Goal: Information Seeking & Learning: Learn about a topic

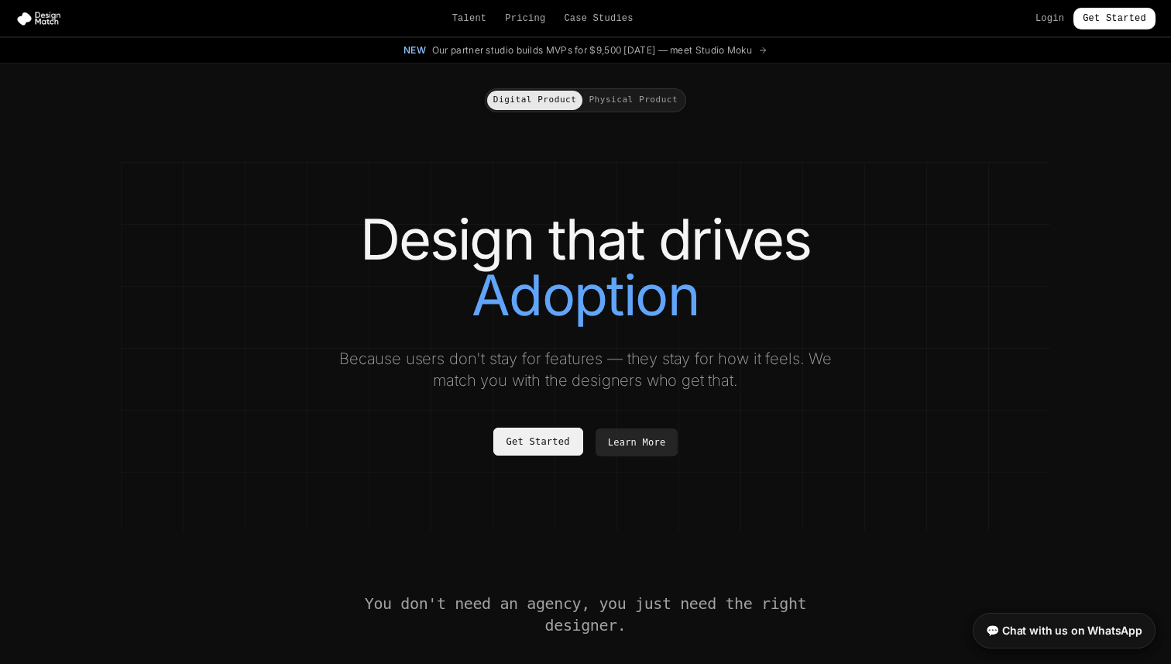
click at [535, 453] on link "Get Started" at bounding box center [538, 441] width 90 height 28
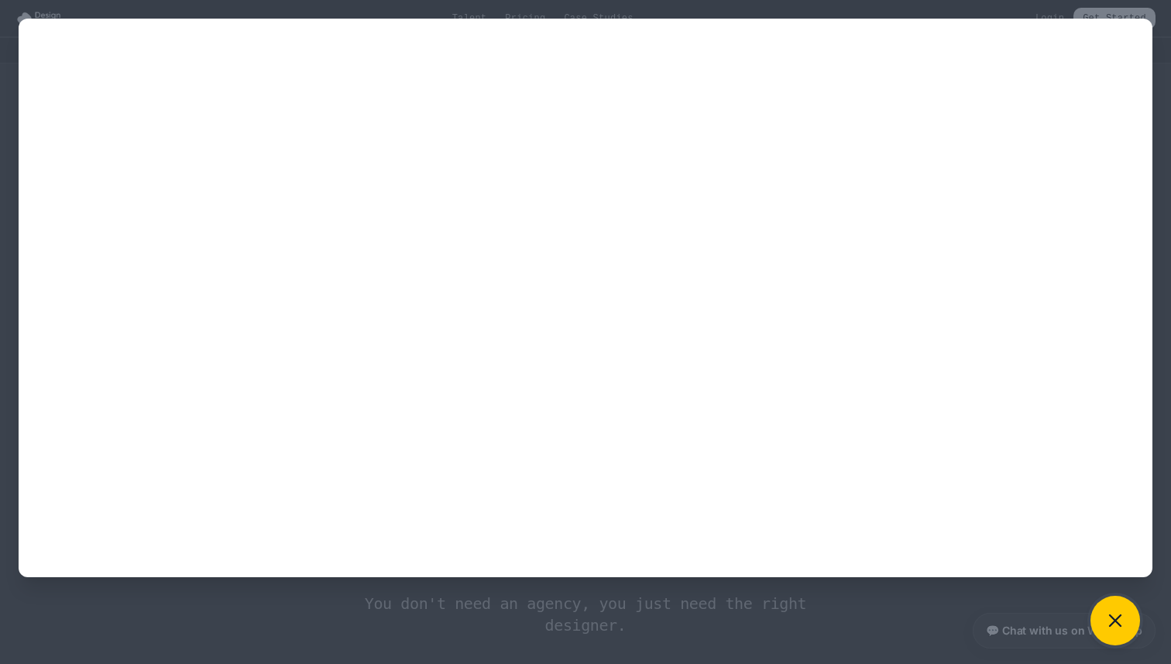
click at [1116, 620] on icon at bounding box center [1115, 620] width 11 height 11
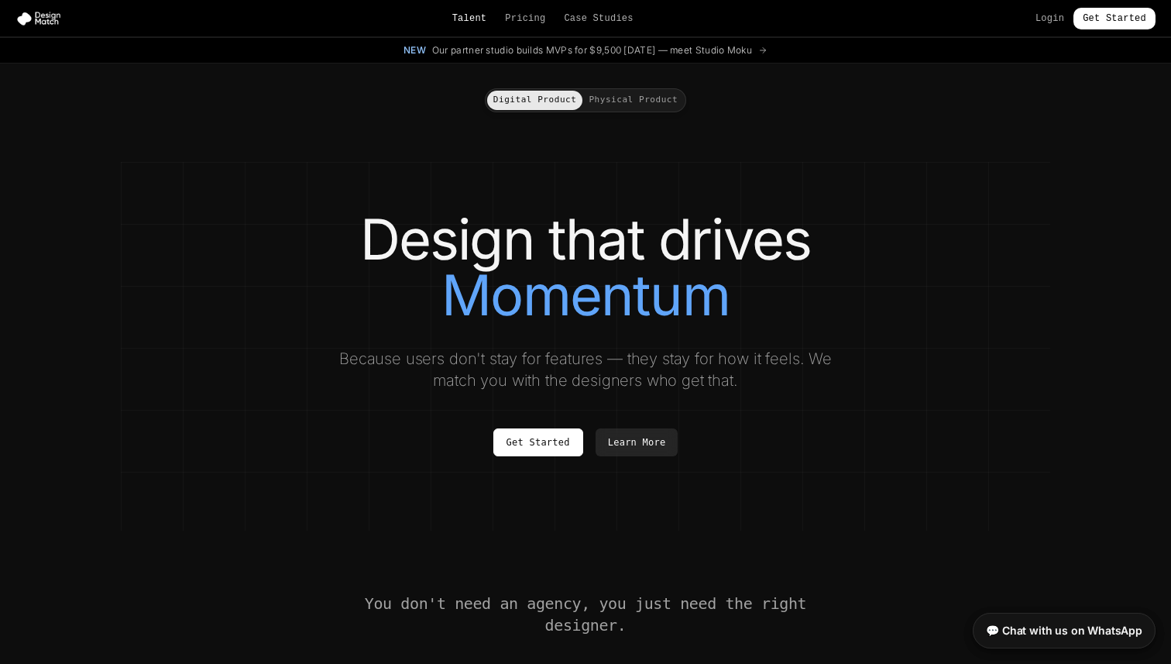
click at [465, 21] on link "Talent" at bounding box center [469, 18] width 35 height 12
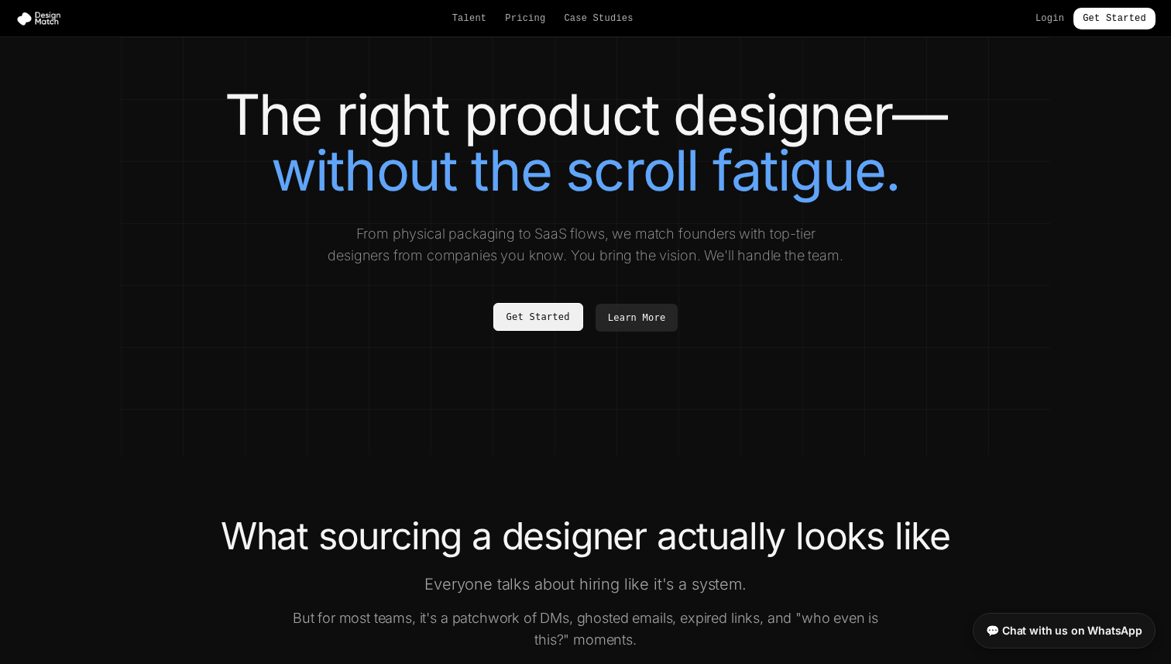
click at [540, 315] on link "Get Started" at bounding box center [538, 317] width 90 height 28
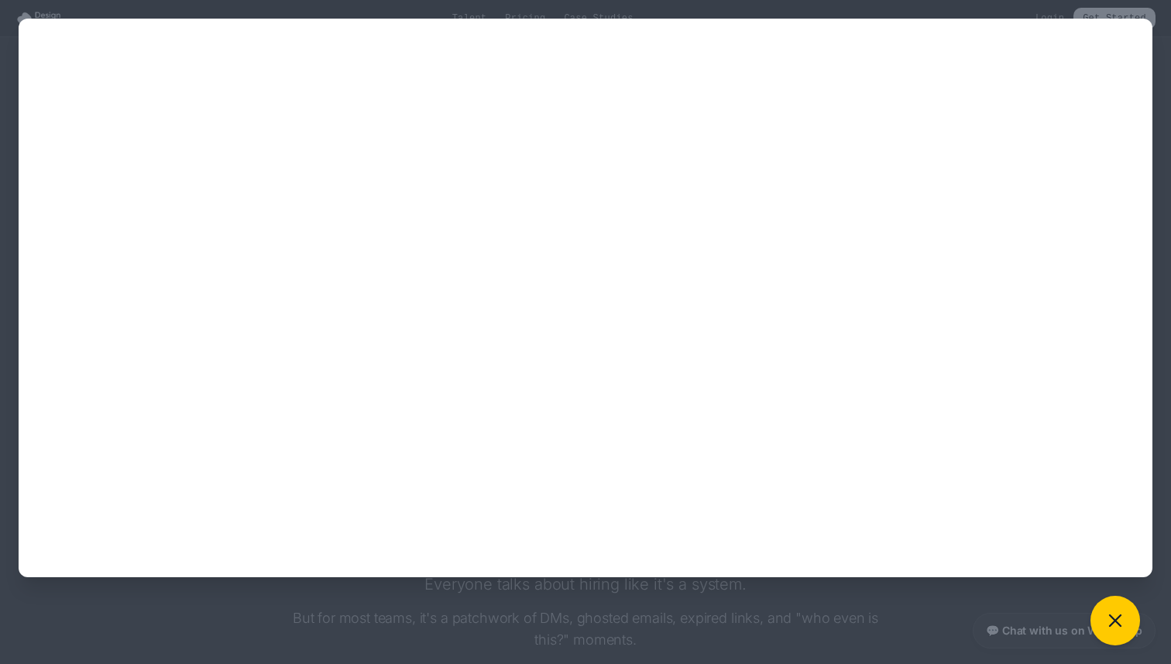
click at [1110, 624] on icon at bounding box center [1115, 620] width 11 height 11
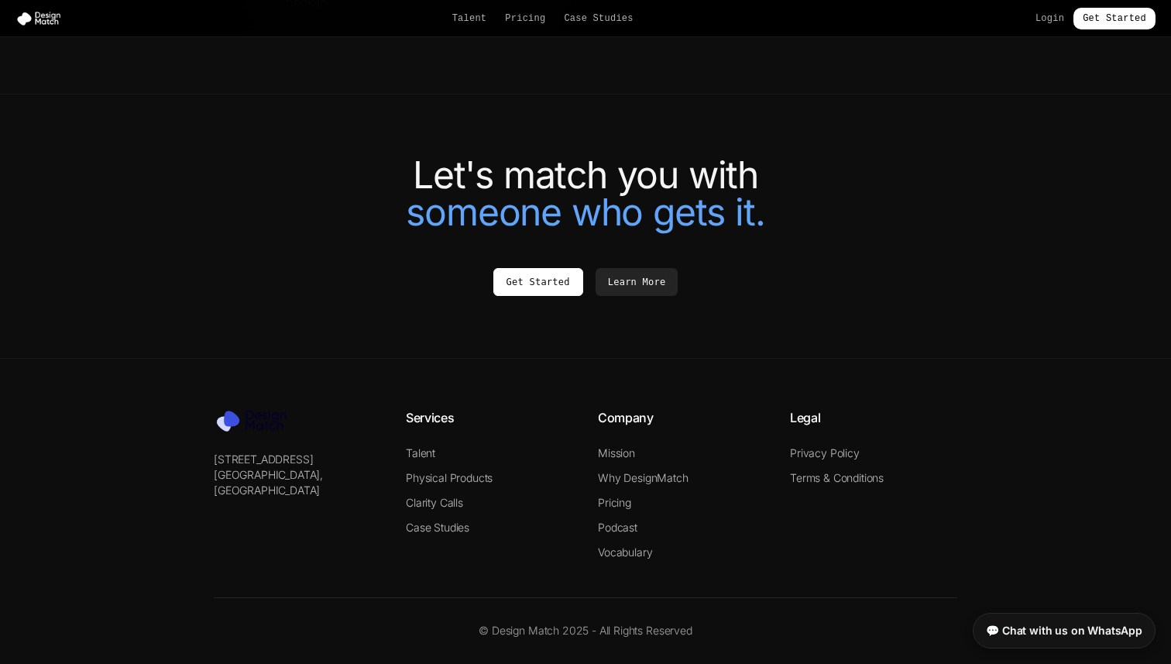
scroll to position [3382, 0]
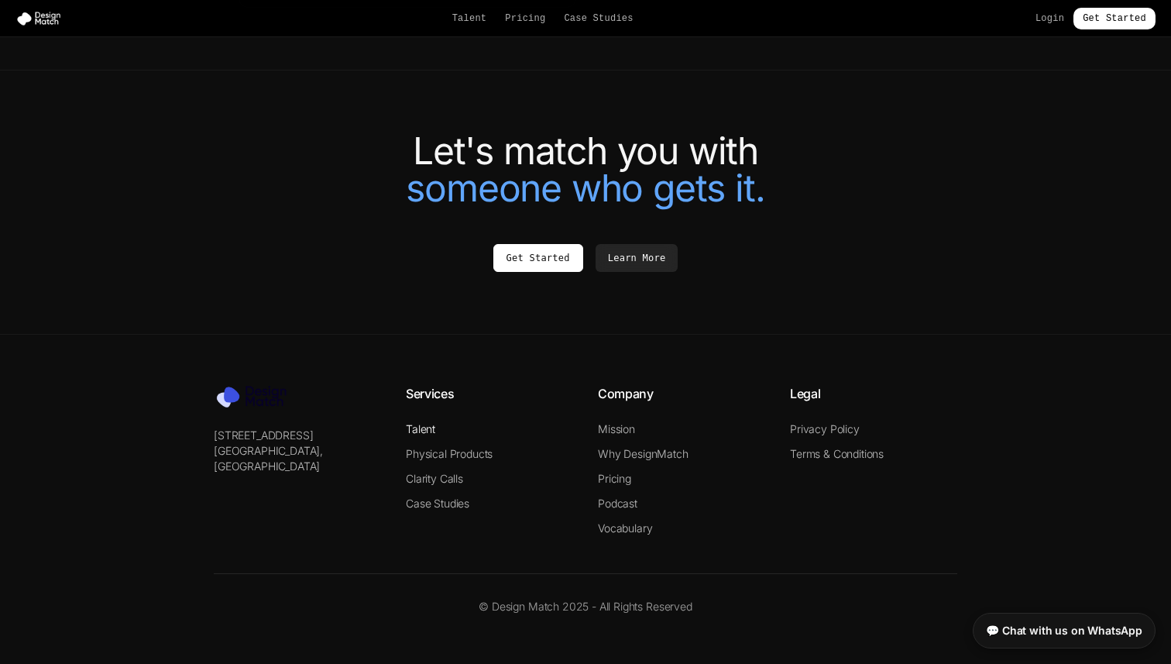
click at [429, 432] on link "Talent" at bounding box center [420, 428] width 29 height 13
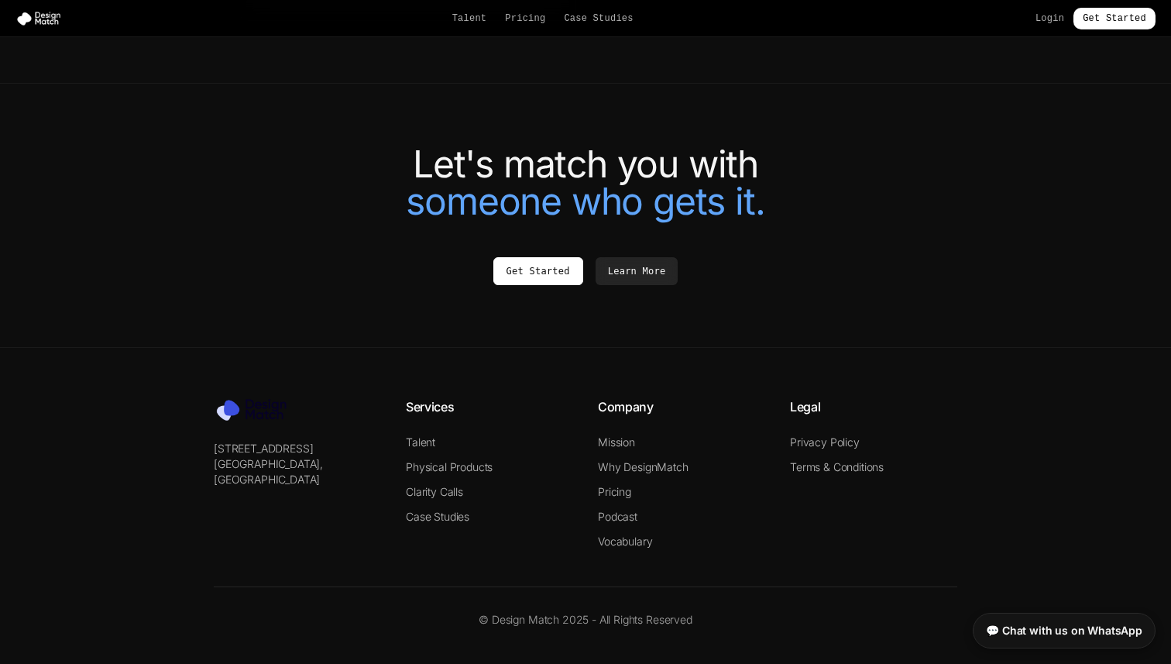
scroll to position [3379, 0]
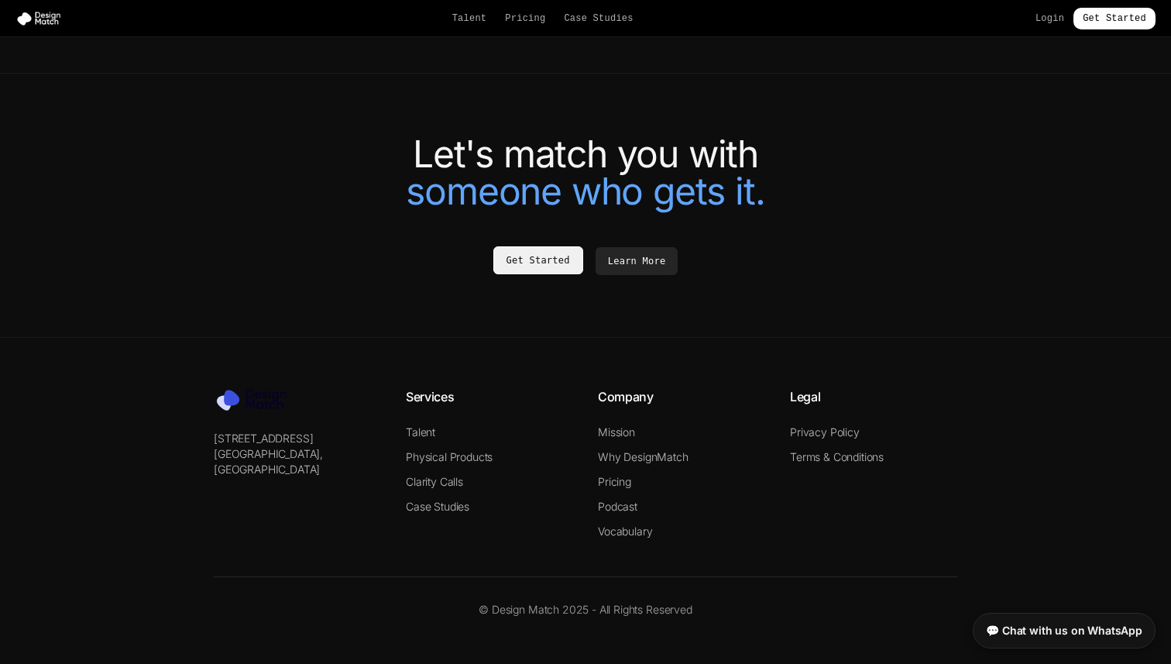
click at [540, 260] on link "Get Started" at bounding box center [538, 260] width 90 height 28
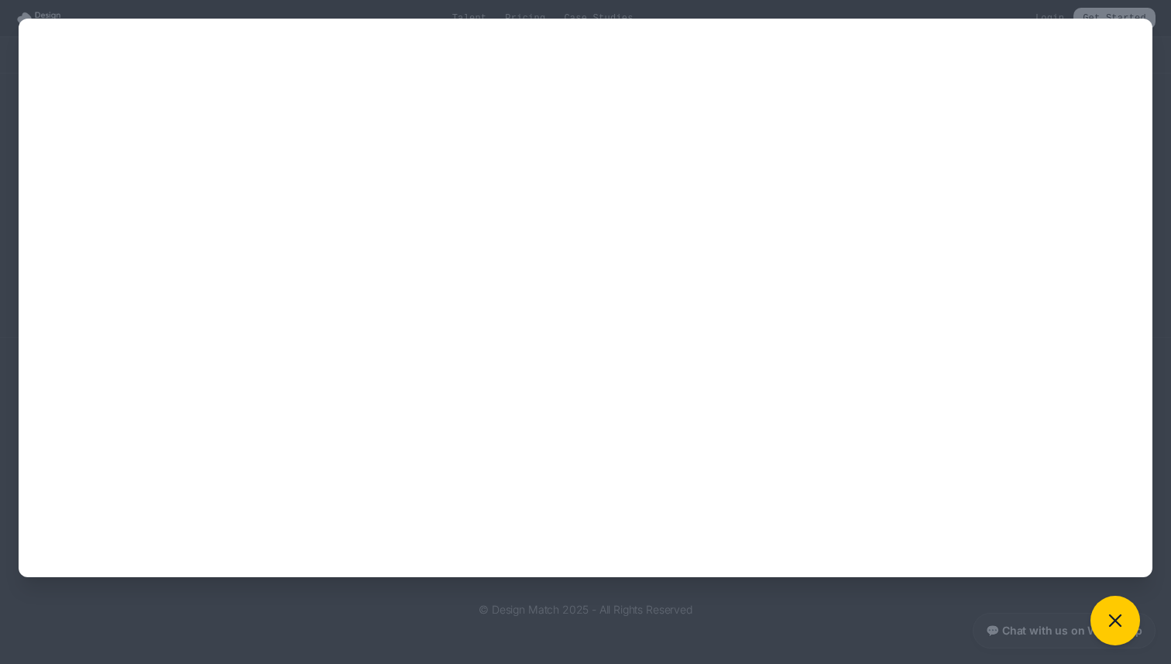
click at [1154, 68] on div at bounding box center [585, 332] width 1171 height 664
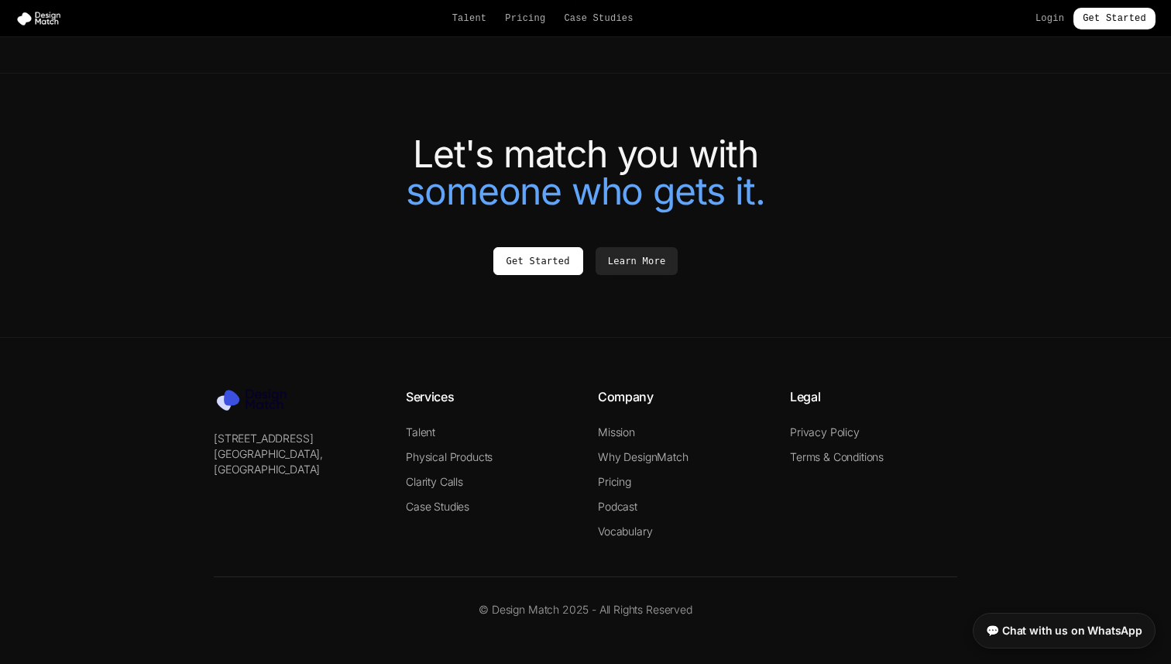
click at [1103, 18] on link "Get Started" at bounding box center [1114, 19] width 82 height 22
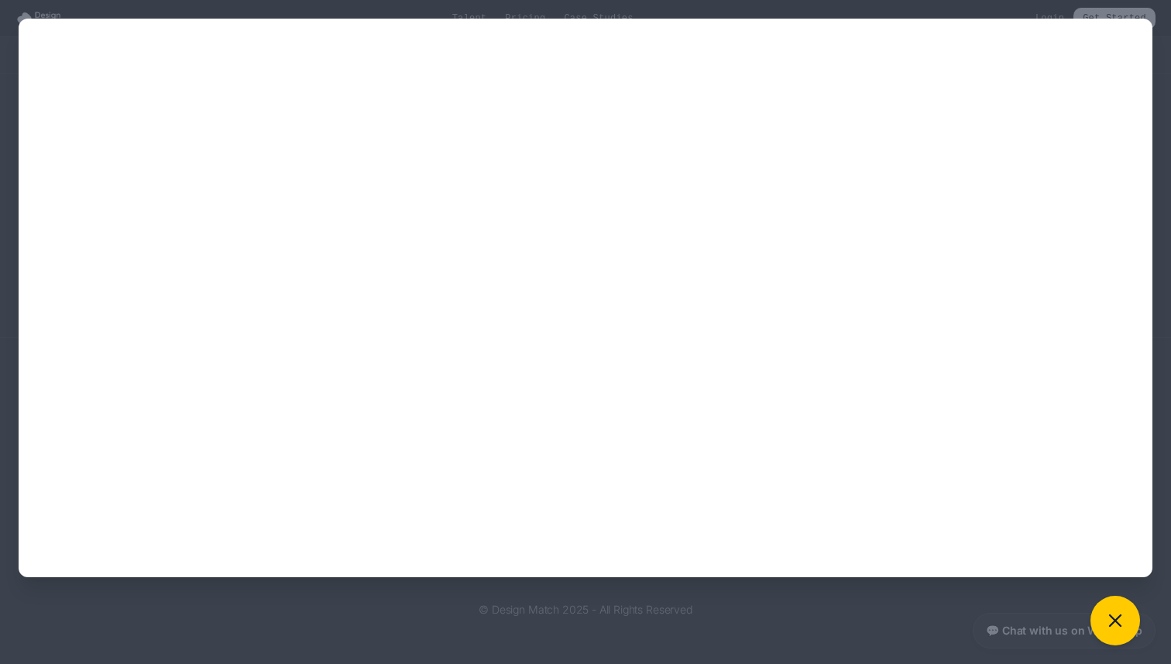
click at [1152, 25] on div at bounding box center [585, 332] width 1171 height 664
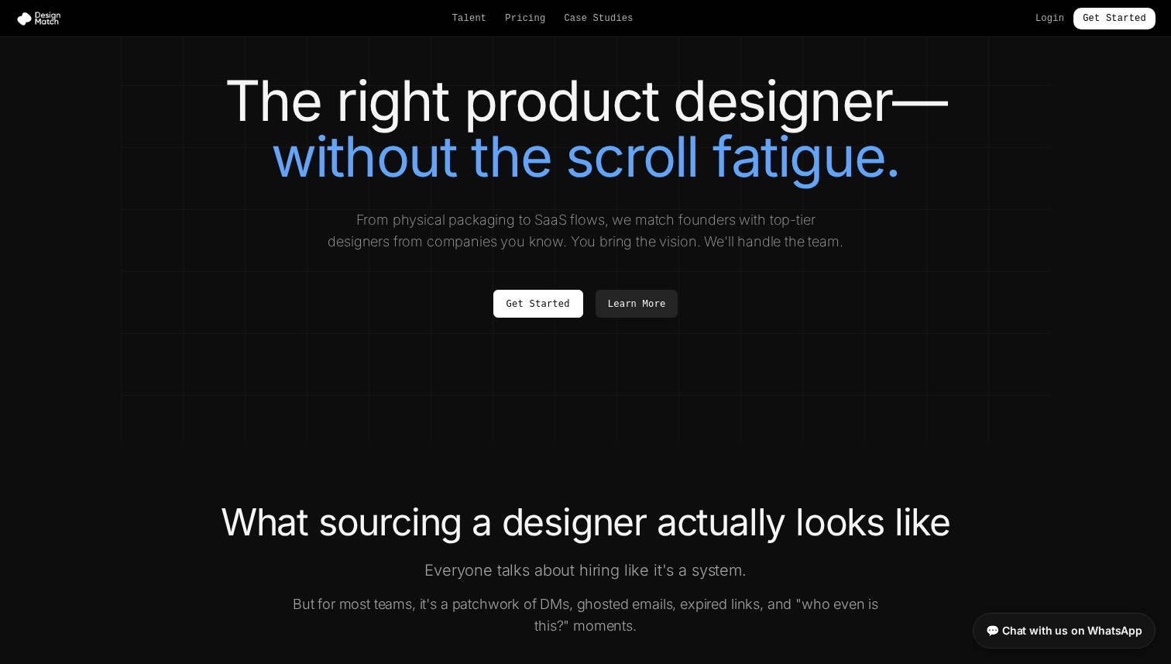
scroll to position [0, 0]
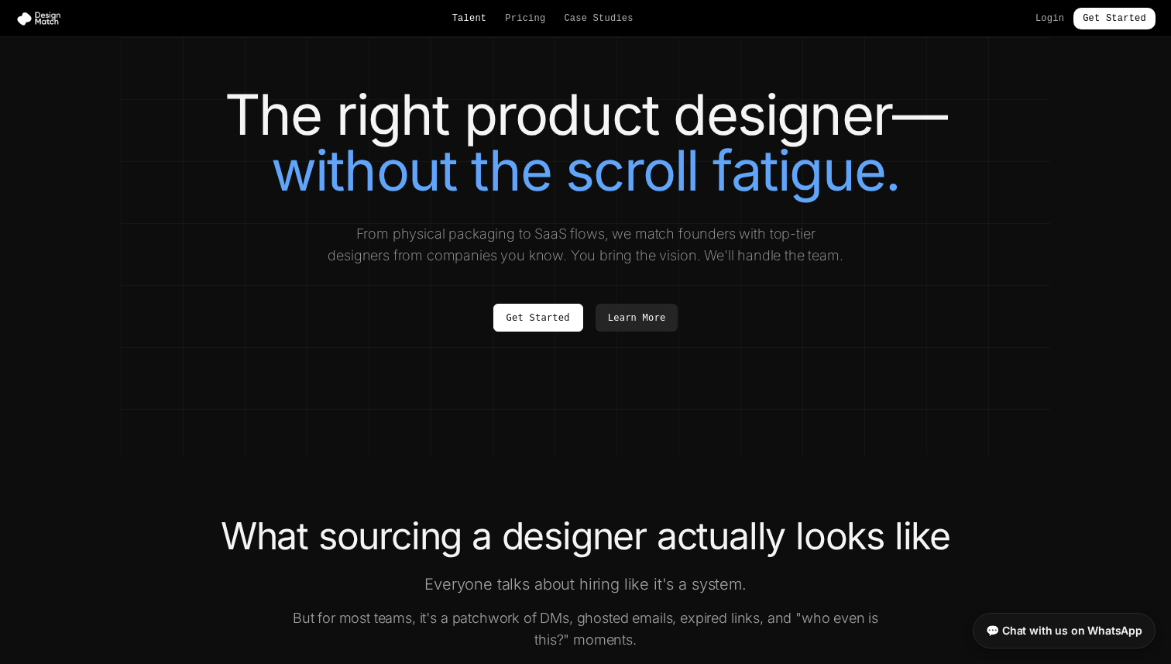
click at [467, 12] on link "Talent" at bounding box center [469, 18] width 35 height 12
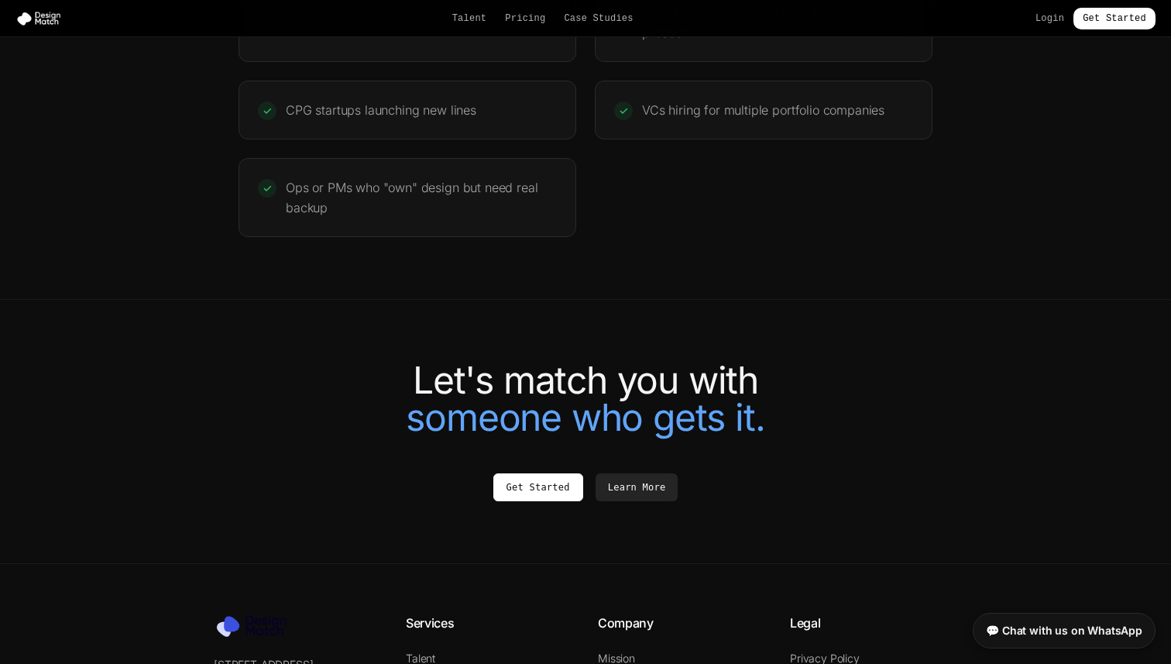
scroll to position [3382, 0]
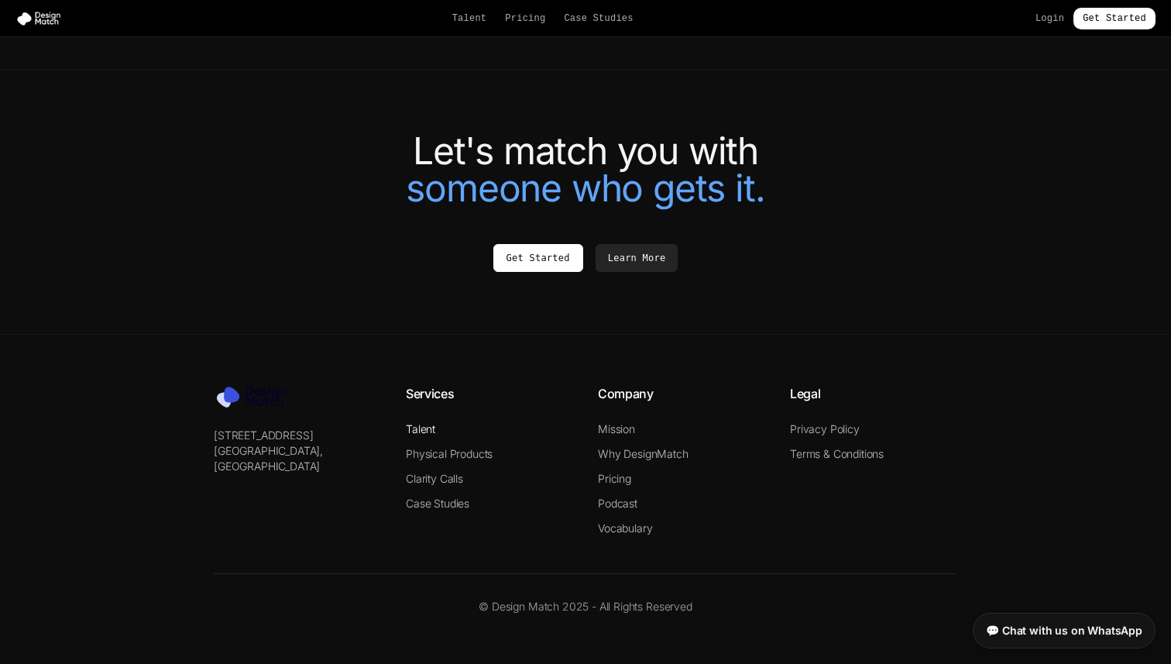
click at [425, 428] on link "Talent" at bounding box center [420, 428] width 29 height 13
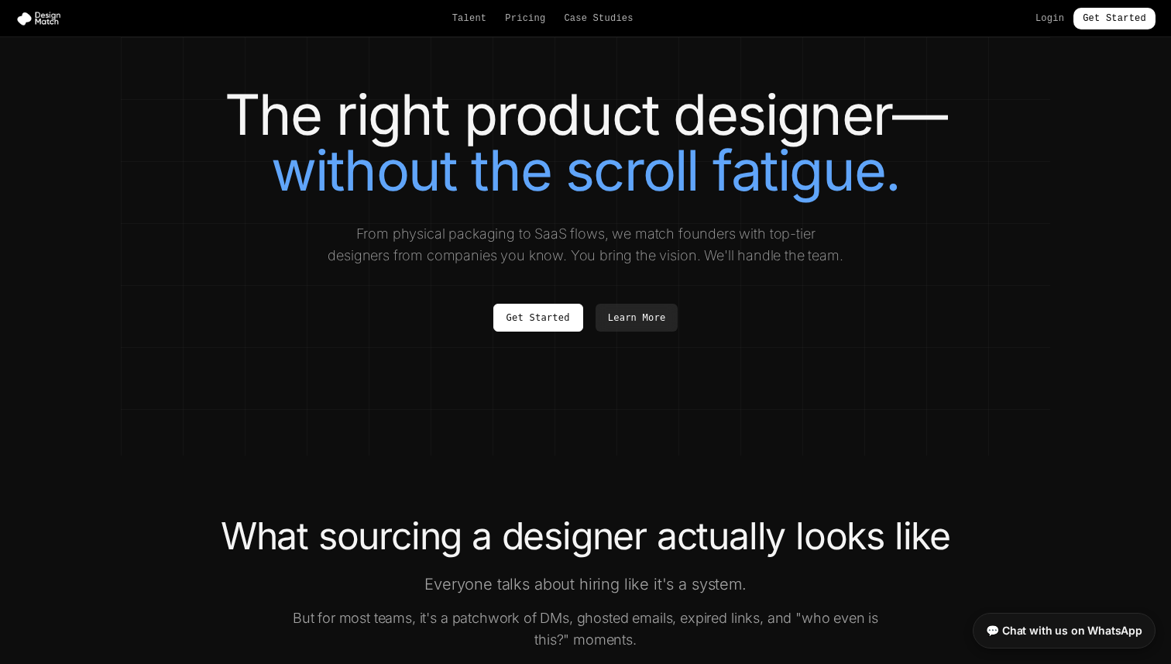
click at [646, 331] on div "The right product designer— without the scroll fatigue. From physical packaging…" at bounding box center [585, 234] width 867 height 294
click at [642, 319] on link "Learn More" at bounding box center [636, 317] width 83 height 28
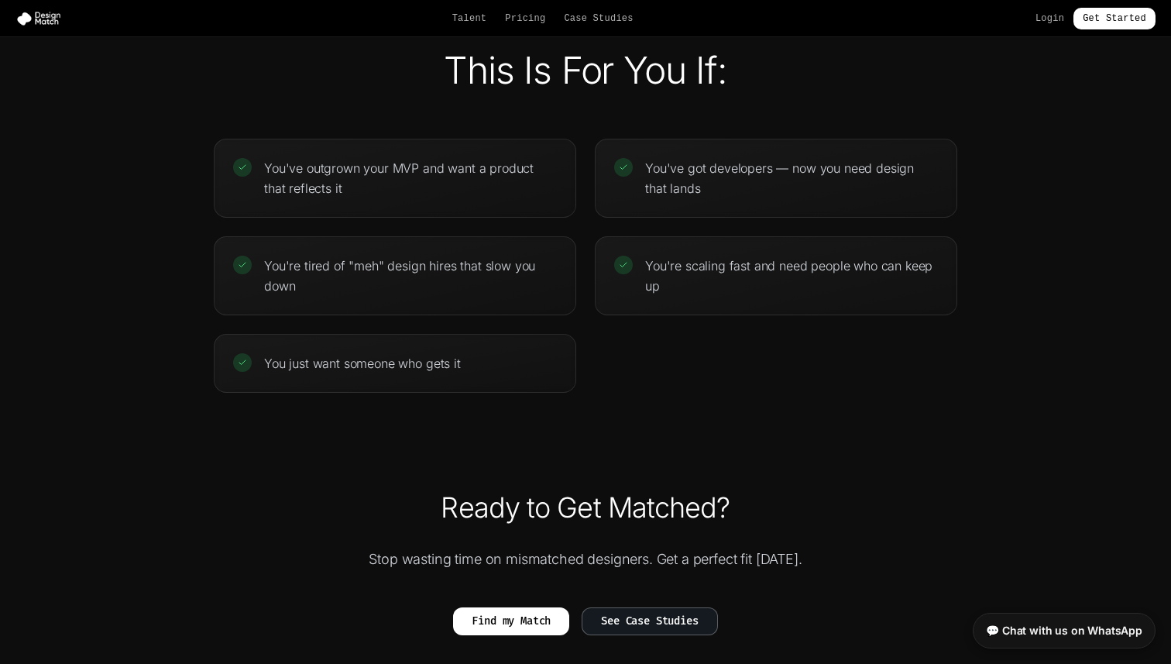
scroll to position [3515, 0]
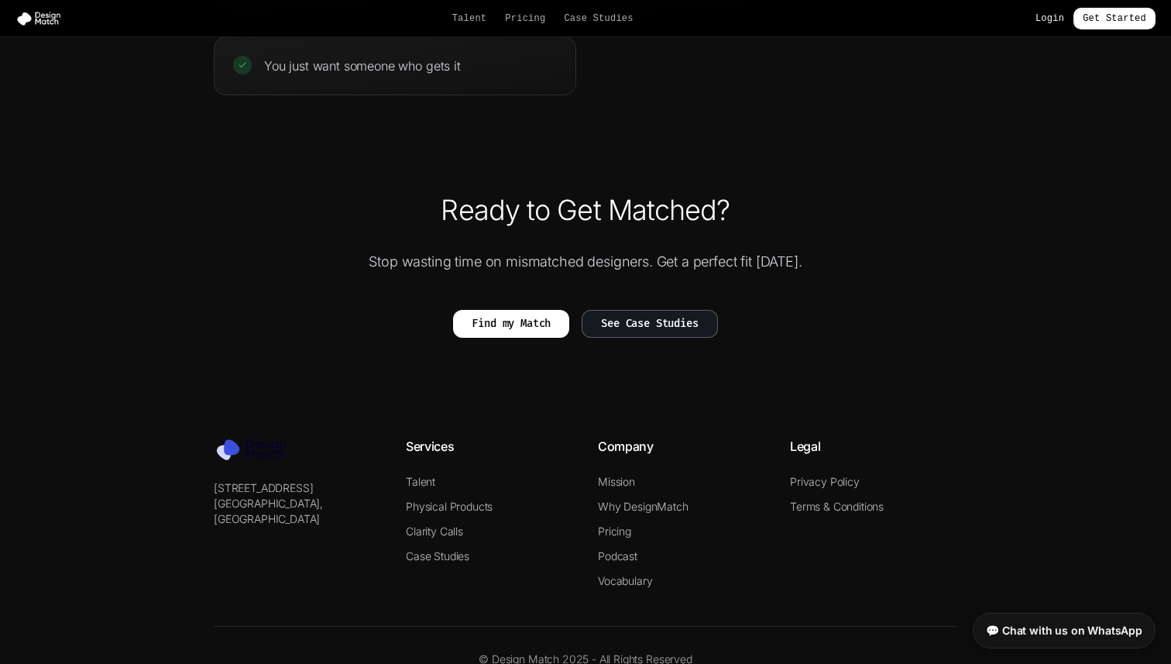
click at [1048, 19] on link "Login" at bounding box center [1049, 18] width 29 height 12
